Goal: Use online tool/utility: Utilize a website feature to perform a specific function

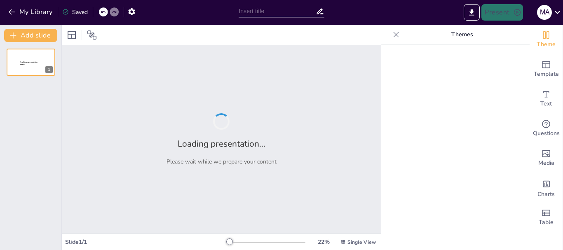
type input "De la Colonización a la Globalización: Cambios en las Ciudades de [GEOGRAPHIC_D…"
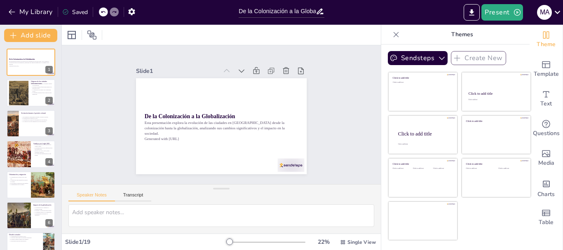
checkbox input "true"
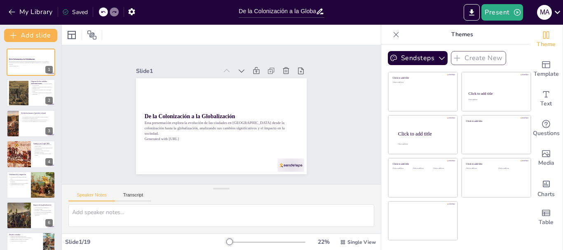
click at [360, 34] on div at bounding box center [221, 35] width 319 height 20
checkbox input "true"
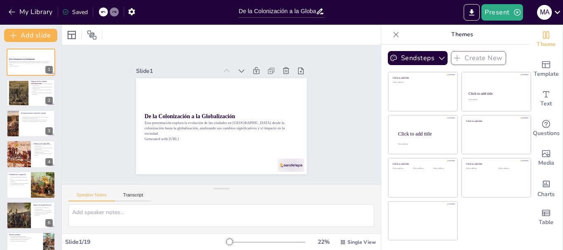
checkbox input "true"
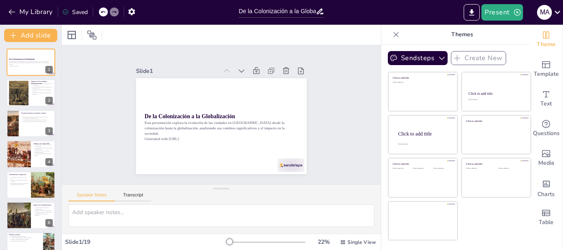
checkbox input "true"
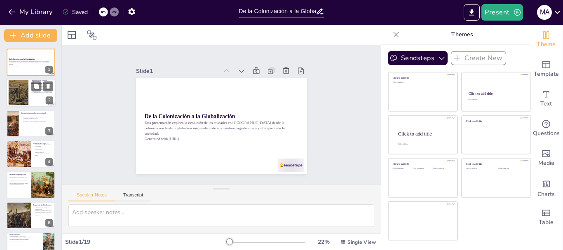
checkbox input "true"
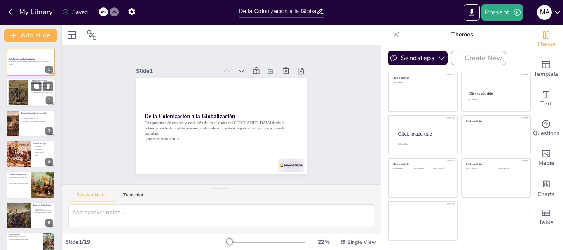
checkbox input "true"
click at [31, 93] on p "La identidad urbana se forjó a partir de estas influencias." at bounding box center [42, 93] width 22 height 3
type textarea "La colonización trajo consigo la formación de ciudades que se caracterizan por …"
checkbox input "true"
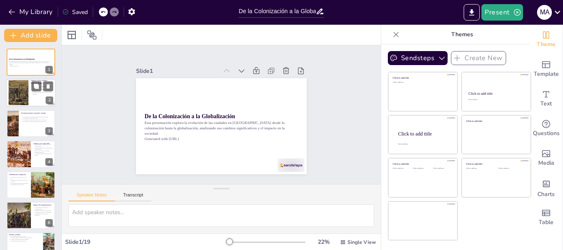
checkbox input "true"
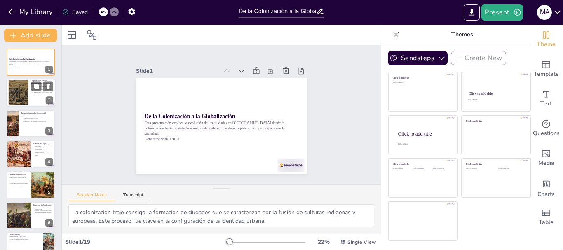
checkbox input "true"
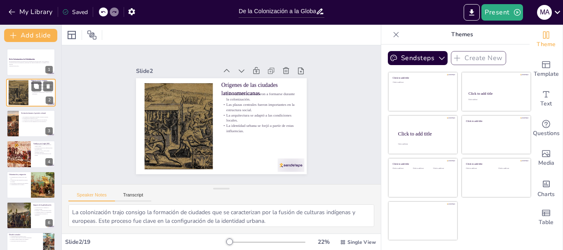
checkbox input "true"
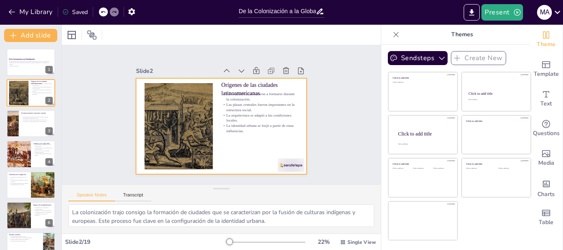
checkbox input "true"
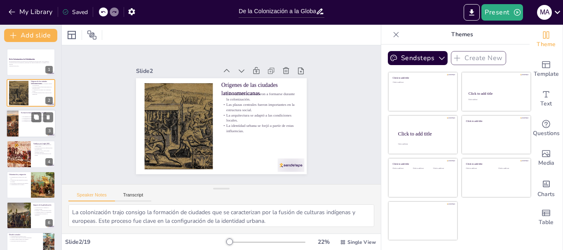
checkbox input "true"
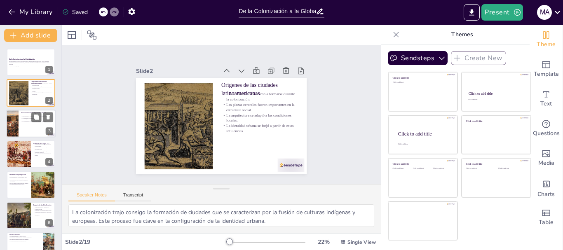
checkbox input "true"
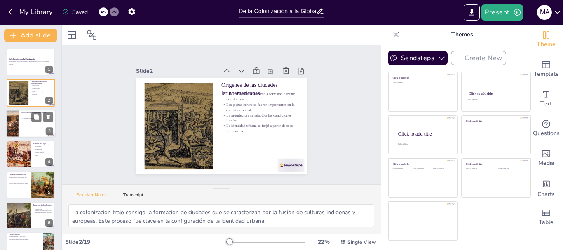
checkbox input "true"
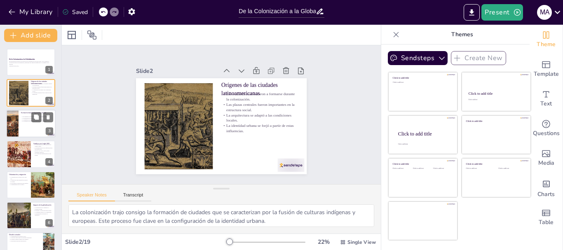
checkbox input "true"
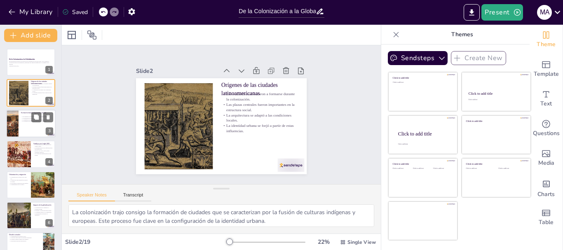
checkbox input "true"
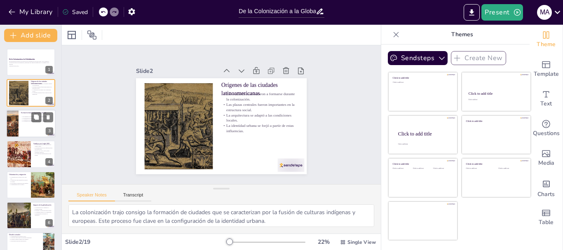
checkbox input "true"
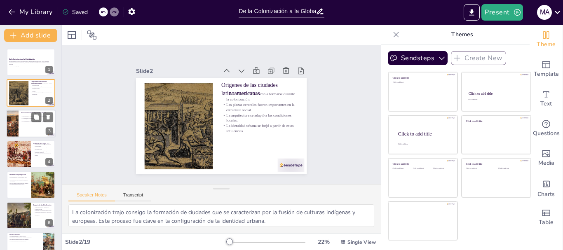
checkbox input "true"
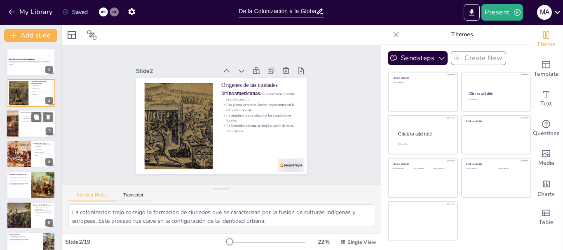
checkbox input "true"
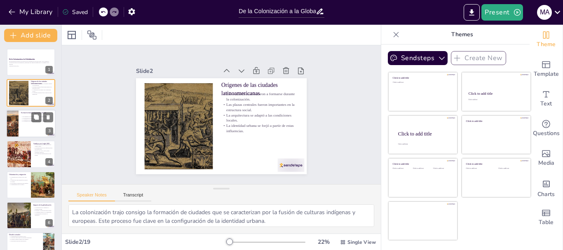
click at [20, 119] on div at bounding box center [30, 124] width 49 height 28
type textarea "La estructura en torno a plazas centrales promovió la interacción social y el d…"
checkbox input "true"
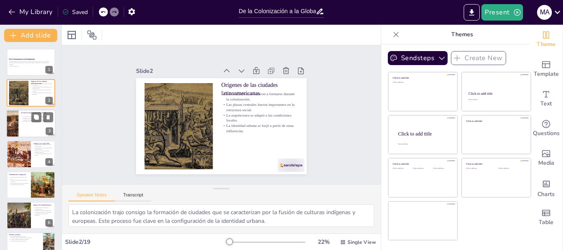
checkbox input "true"
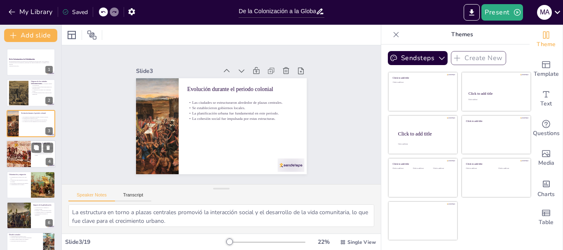
checkbox input "true"
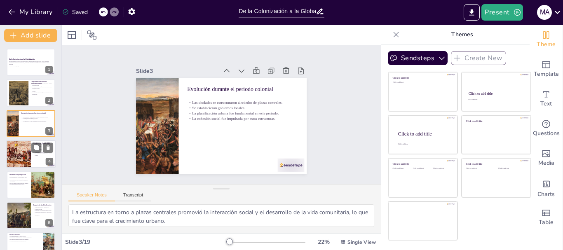
checkbox input "true"
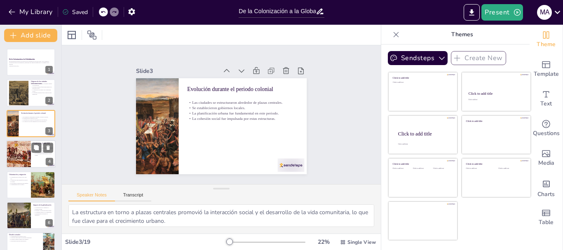
click at [16, 156] on div at bounding box center [18, 154] width 49 height 28
type textarea "La independencia no solo significó un cambio político, sino también un nuevo en…"
checkbox input "true"
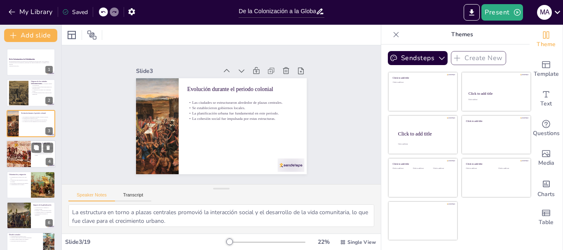
checkbox input "true"
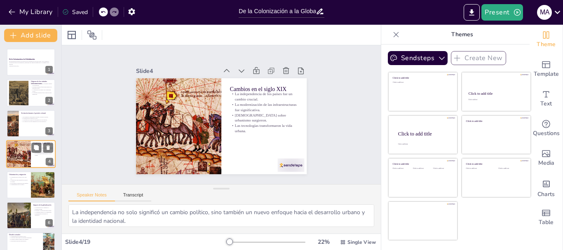
scroll to position [8, 0]
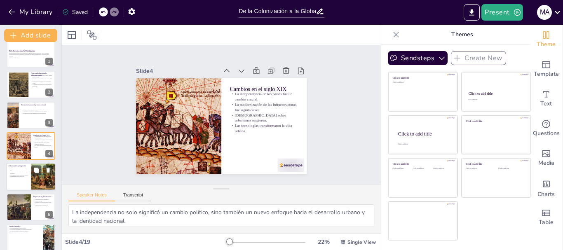
checkbox input "true"
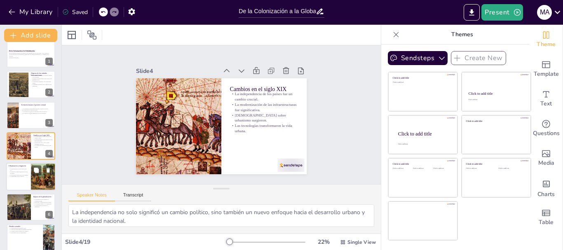
checkbox input "true"
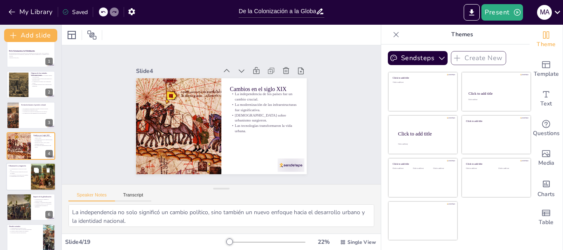
checkbox input "true"
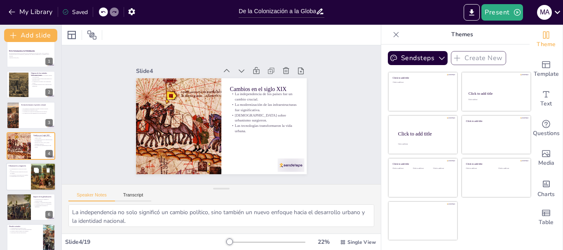
checkbox input "true"
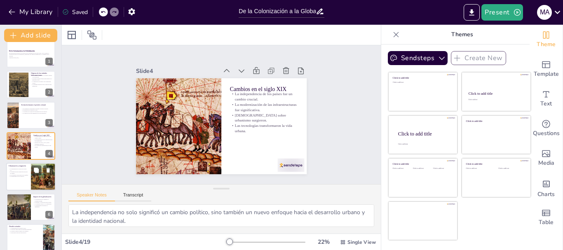
checkbox input "true"
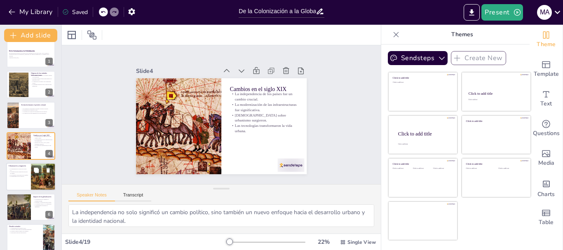
click at [13, 177] on p "La desigualdad social se agravó." at bounding box center [19, 176] width 20 height 2
type textarea "La aceleración de la urbanización fue un fenómeno global que tuvo un impacto pr…"
checkbox input "true"
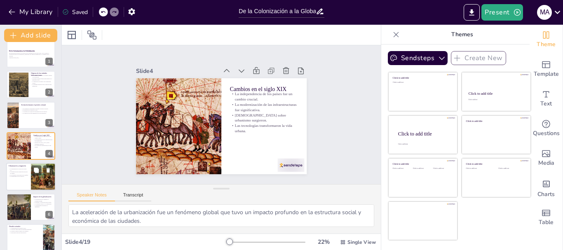
checkbox input "true"
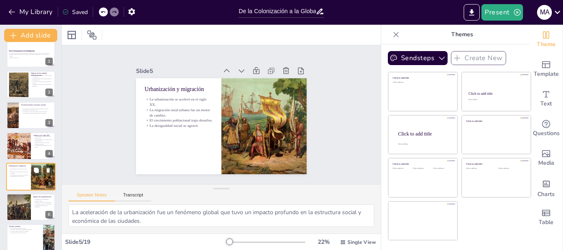
scroll to position [39, 0]
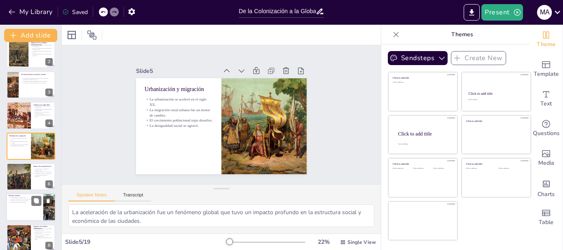
checkbox input "true"
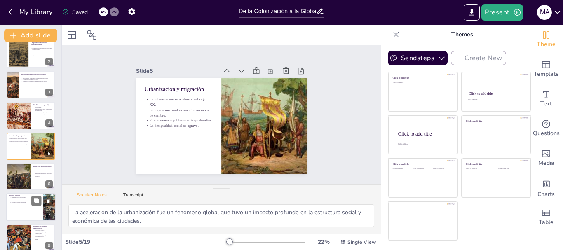
checkbox input "true"
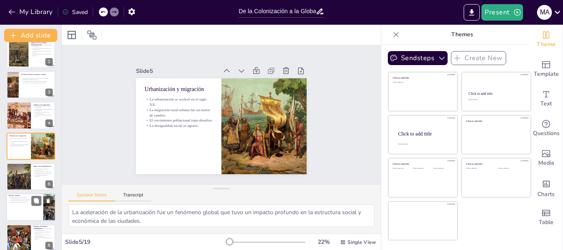
checkbox input "true"
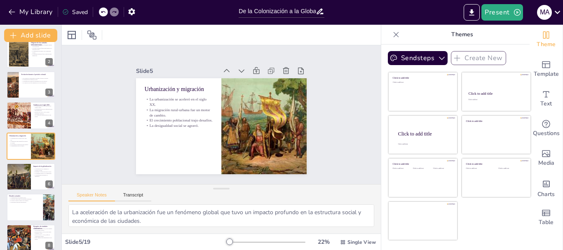
click at [17, 208] on div at bounding box center [31, 207] width 49 height 27
type textarea "La desigualdad se manifiesta en el acceso a servicios y oportunidades, lo que a…"
checkbox input "true"
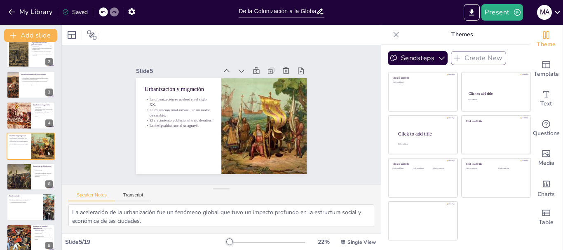
checkbox input "true"
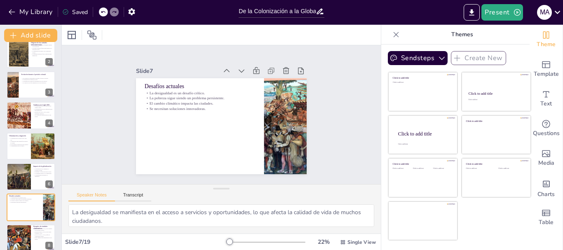
scroll to position [100, 0]
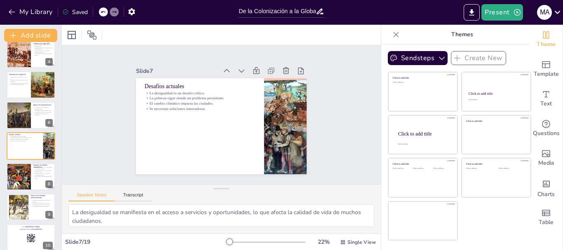
checkbox input "true"
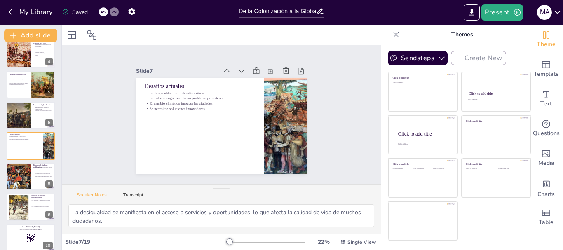
checkbox input "true"
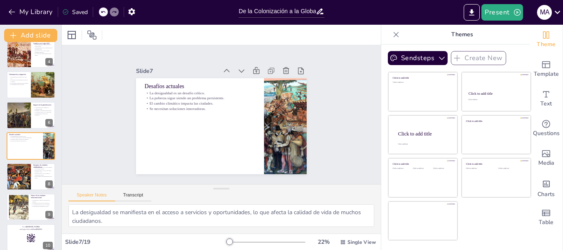
checkbox input "true"
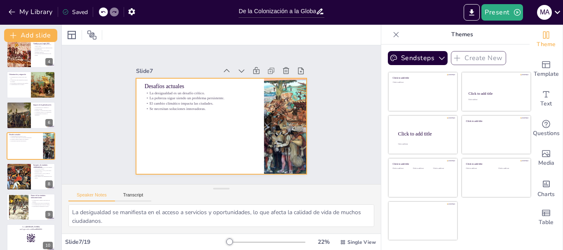
checkbox input "true"
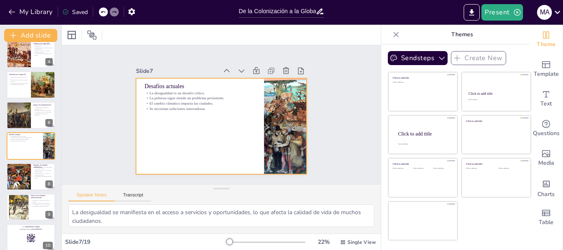
checkbox input "true"
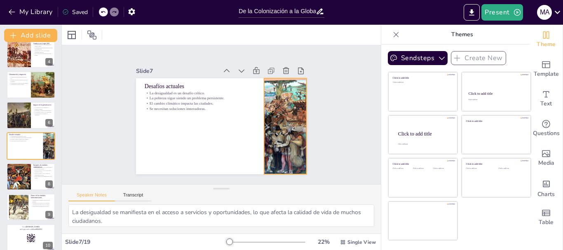
checkbox input "true"
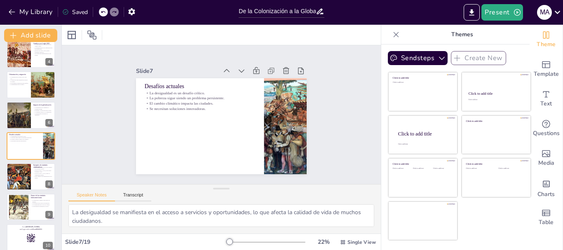
checkbox input "true"
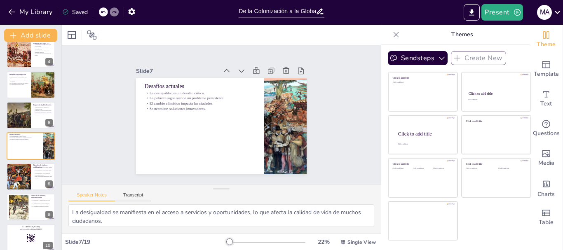
checkbox input "true"
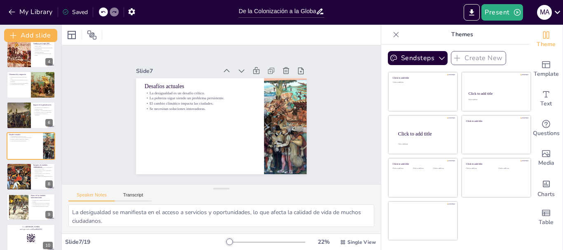
checkbox input "true"
click at [437, 57] on icon "button" at bounding box center [441, 58] width 8 height 8
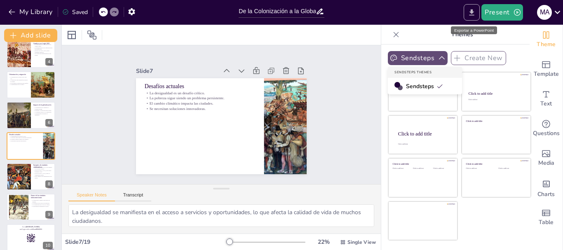
click at [471, 11] on icon "Export to PowerPoint" at bounding box center [471, 12] width 9 height 9
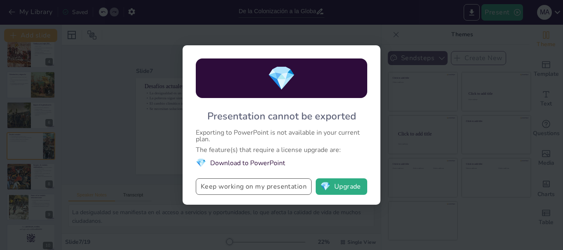
click at [238, 185] on button "Keep working on my presentation" at bounding box center [254, 186] width 116 height 16
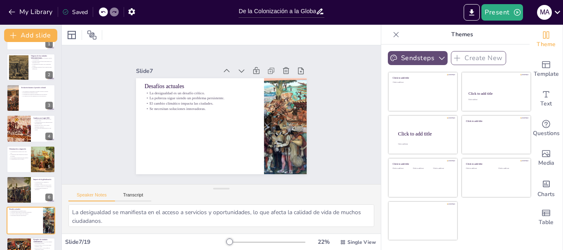
scroll to position [0, 0]
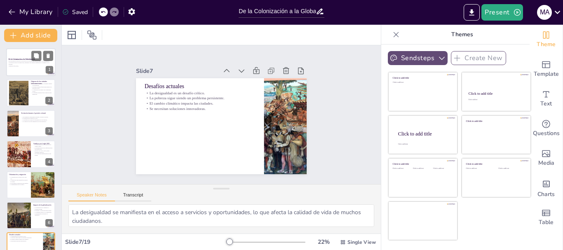
click at [32, 69] on div at bounding box center [30, 62] width 49 height 28
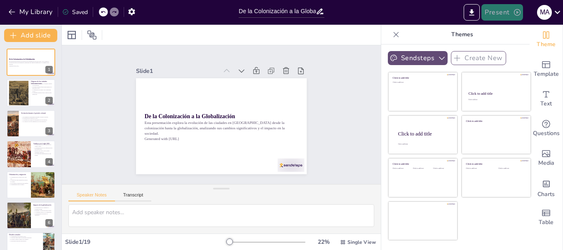
click at [498, 12] on button "Present" at bounding box center [501, 12] width 41 height 16
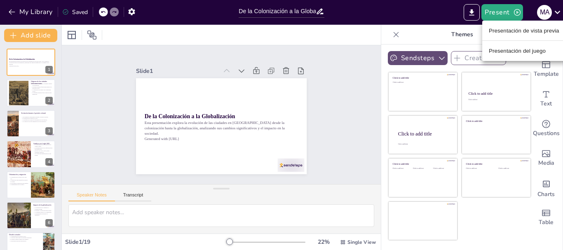
click at [502, 35] on font "Presentación de vista previa" at bounding box center [523, 30] width 70 height 8
